Goal: Task Accomplishment & Management: Use online tool/utility

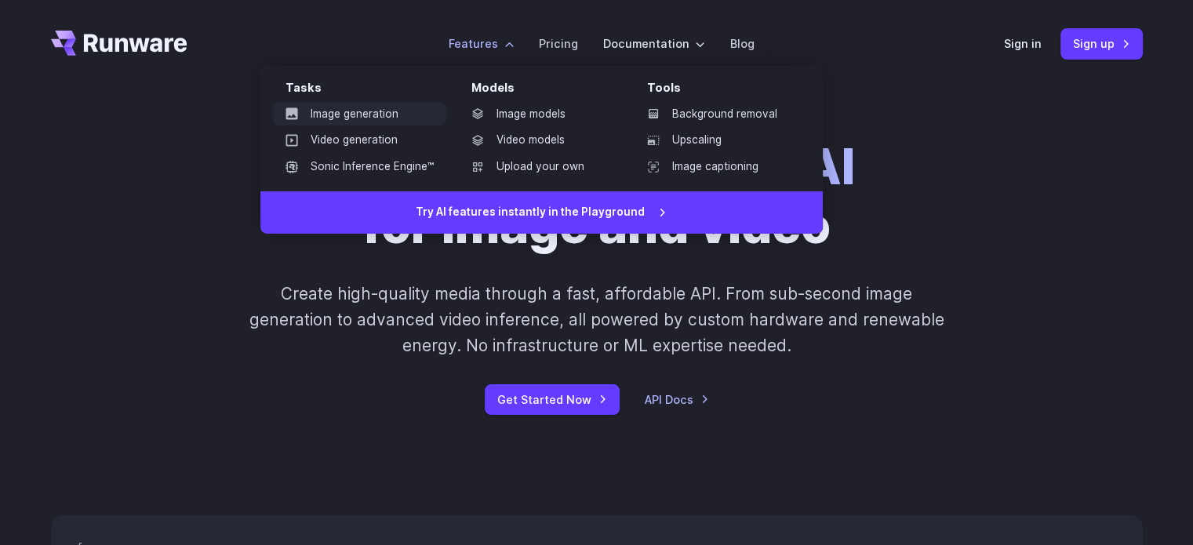
click at [387, 112] on link "Image generation" at bounding box center [359, 115] width 173 height 24
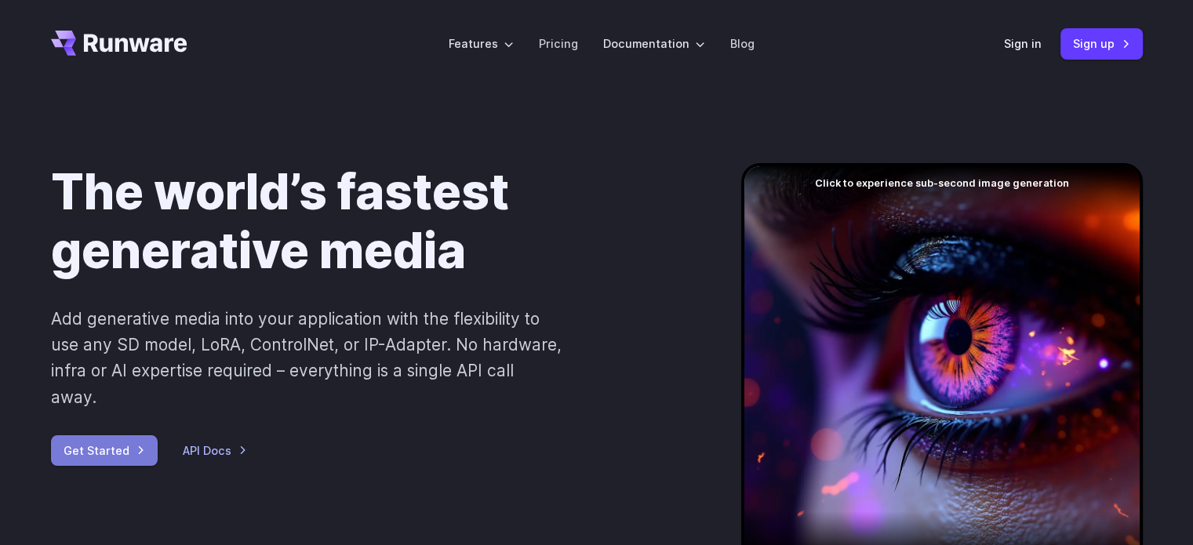
click at [122, 435] on link "Get Started" at bounding box center [104, 450] width 107 height 31
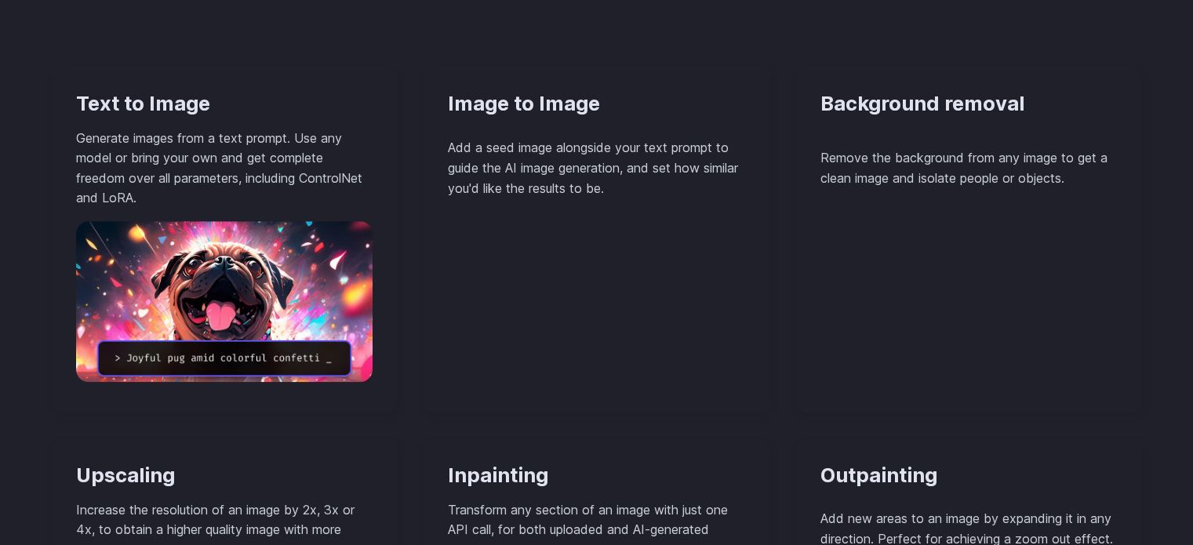
scroll to position [1412, 0]
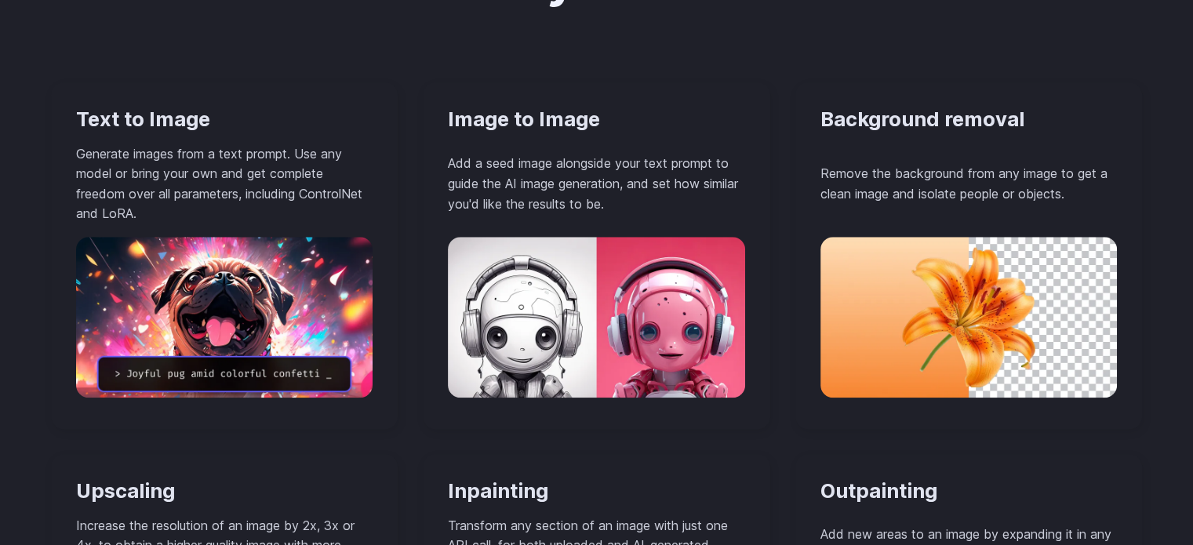
click at [124, 221] on p "Generate images from a text prompt. Use any model or bring your own and get com…" at bounding box center [224, 184] width 297 height 80
click at [119, 126] on h3 "Text to Image" at bounding box center [224, 119] width 297 height 24
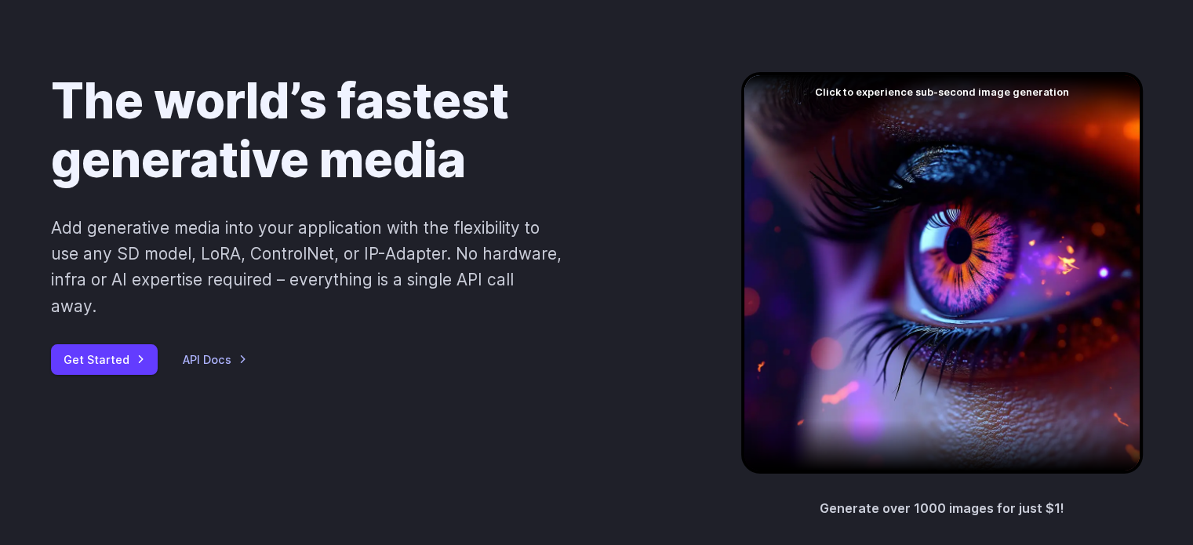
scroll to position [157, 0]
